Goal: Information Seeking & Learning: Check status

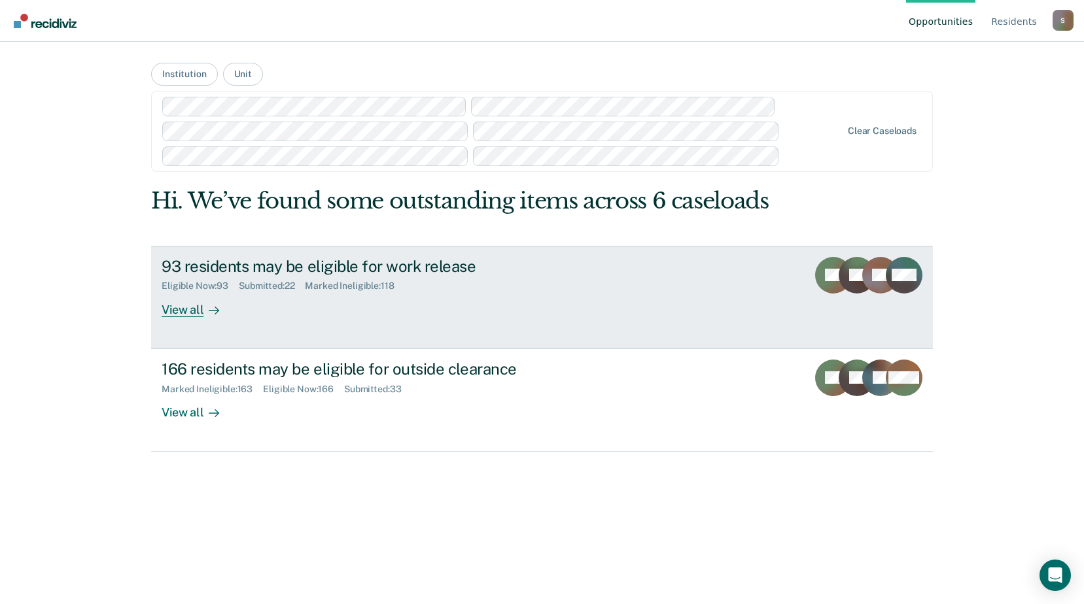
click at [465, 273] on div "93 residents may be eligible for work release" at bounding box center [391, 266] width 459 height 19
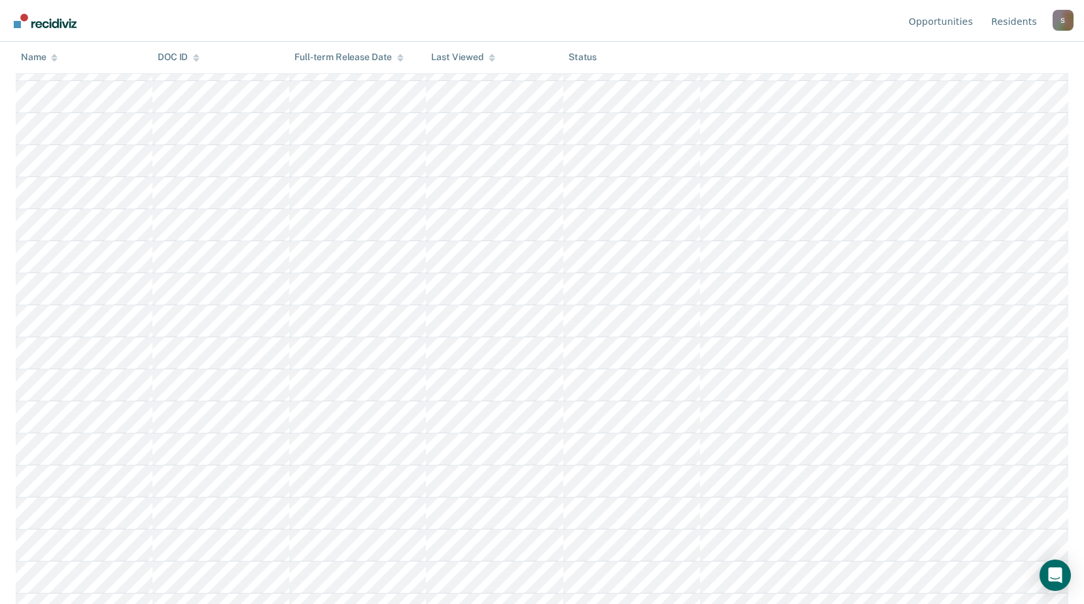
scroll to position [2129, 0]
